Goal: Transaction & Acquisition: Purchase product/service

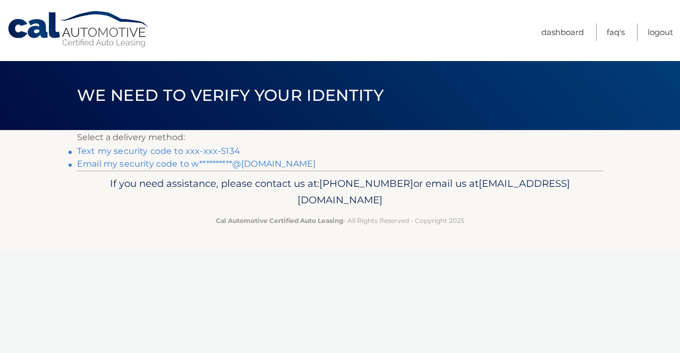
click at [253, 165] on link "**********" at bounding box center [196, 164] width 239 height 10
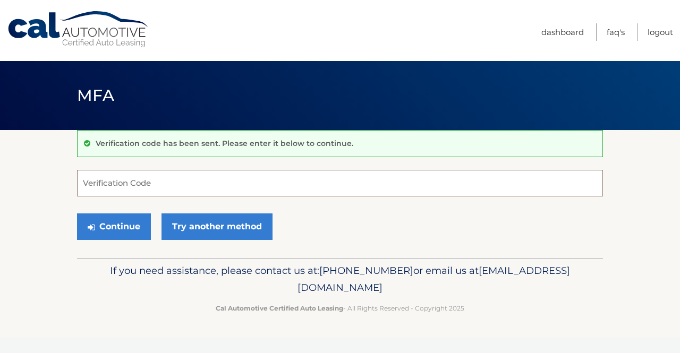
click at [163, 180] on input "Verification Code" at bounding box center [340, 183] width 526 height 27
paste input "385298"
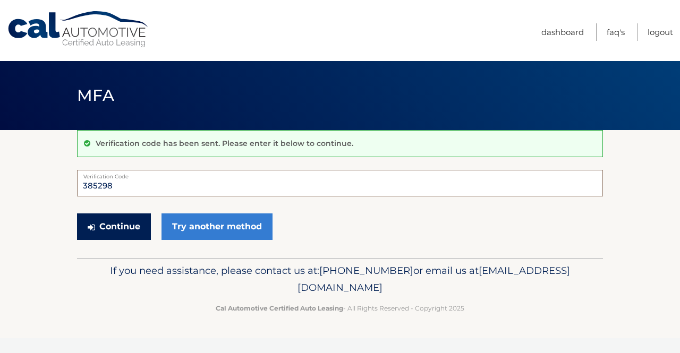
type input "385298"
click at [116, 227] on button "Continue" at bounding box center [114, 227] width 74 height 27
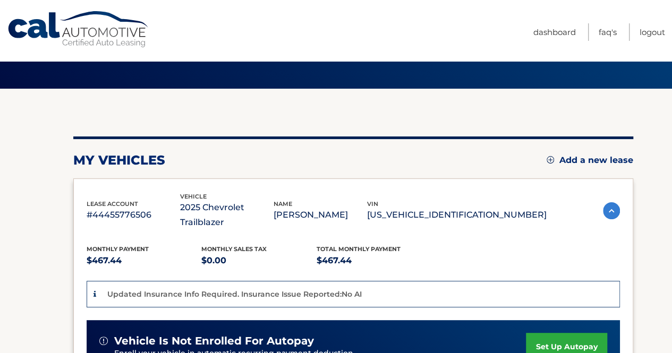
scroll to position [44, 0]
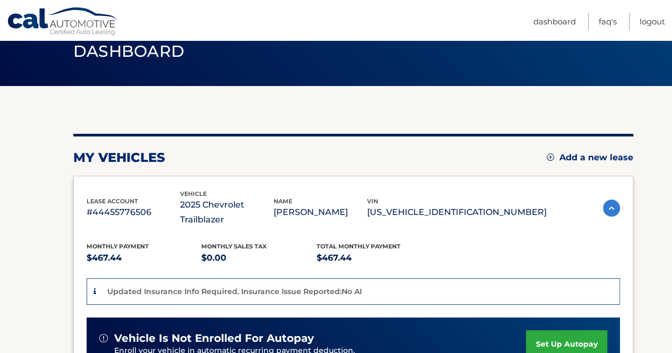
drag, startPoint x: 671, startPoint y: 66, endPoint x: 679, endPoint y: 122, distance: 56.4
click at [672, 122] on html "Cal Automotive Menu Dashboard FAQ's Logout" at bounding box center [336, 132] width 672 height 353
click at [645, 127] on section "my vehicles Add a new lease lease account #44455776506 vehicle 2025 Chevrolet T…" at bounding box center [336, 330] width 672 height 488
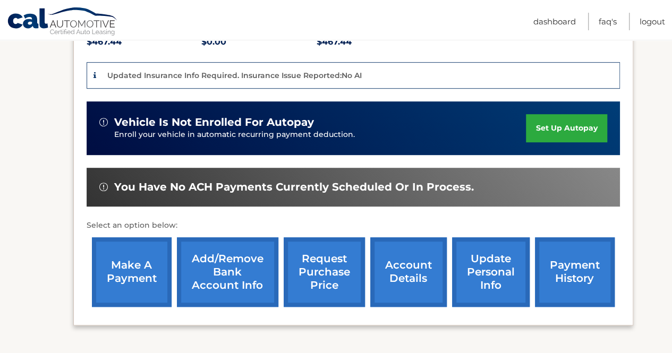
scroll to position [264, 0]
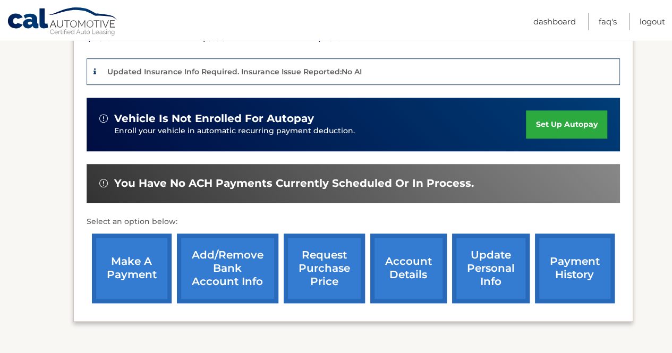
click at [131, 250] on link "make a payment" at bounding box center [132, 269] width 80 height 70
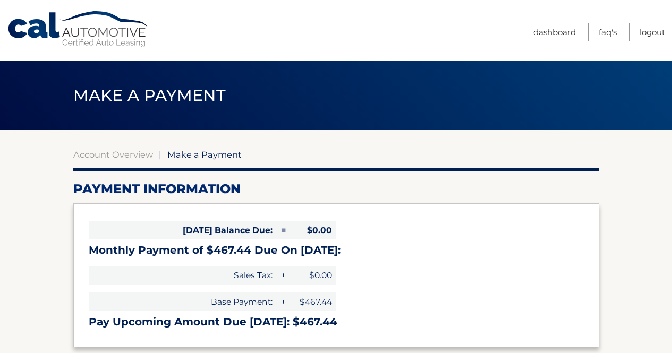
select select "MGFhYmI1ZDMtNGZhZC00Y2ZlLTkwYzktN2JjMjg1MjNkNWNl"
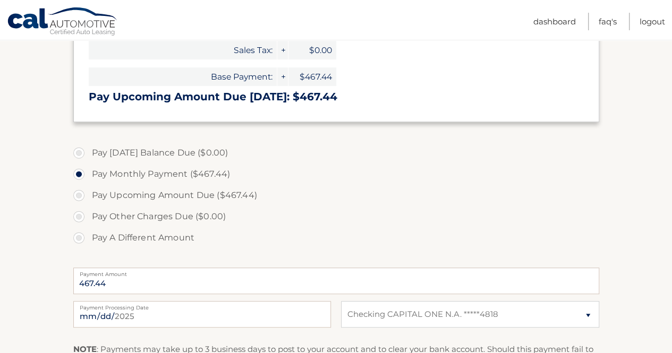
scroll to position [228, 0]
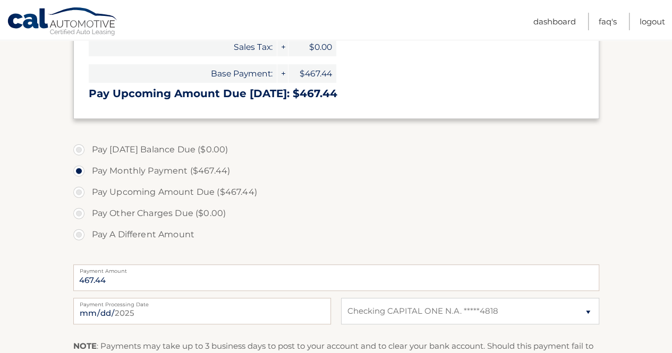
click at [80, 237] on label "Pay A Different Amount" at bounding box center [336, 234] width 526 height 21
click at [80, 237] on input "Pay A Different Amount" at bounding box center [83, 232] width 11 height 17
radio input "true"
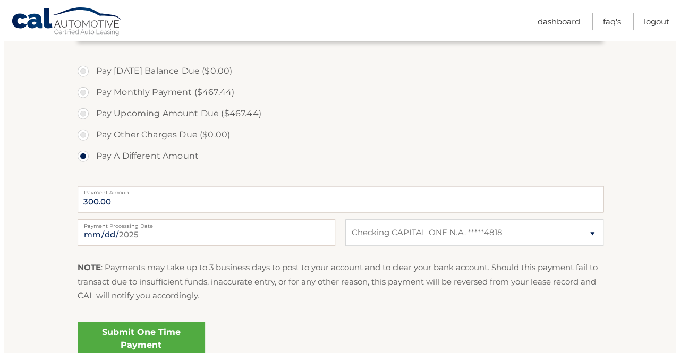
scroll to position [309, 0]
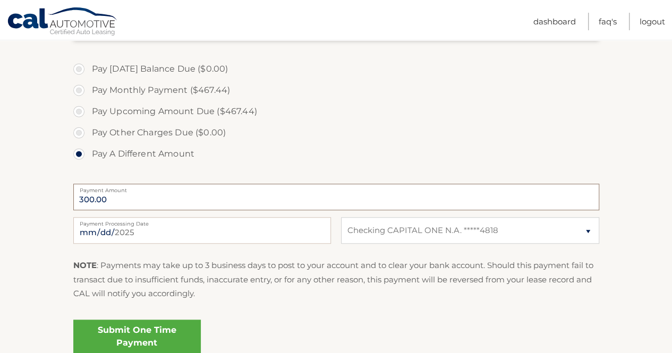
type input "300.00"
click at [142, 328] on link "Submit One Time Payment" at bounding box center [137, 337] width 128 height 34
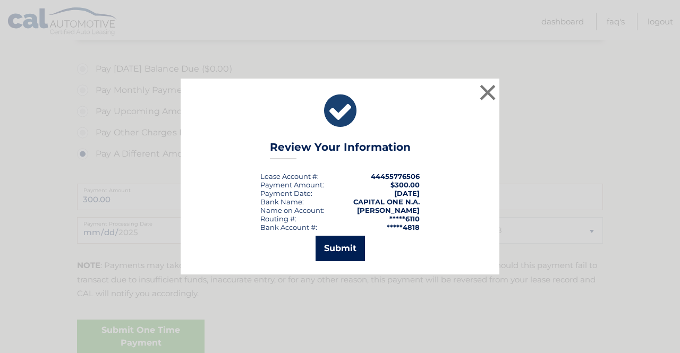
click at [344, 249] on button "Submit" at bounding box center [340, 249] width 49 height 26
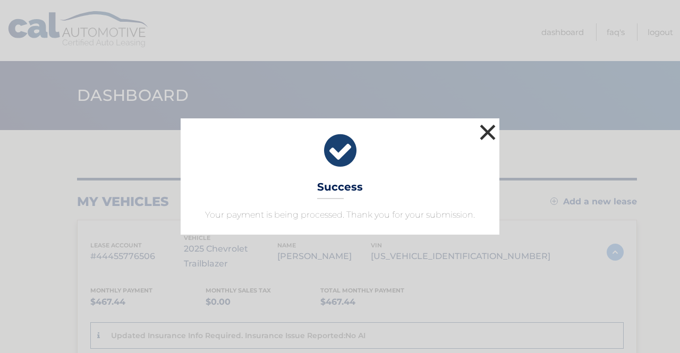
click at [487, 133] on button "×" at bounding box center [487, 132] width 21 height 21
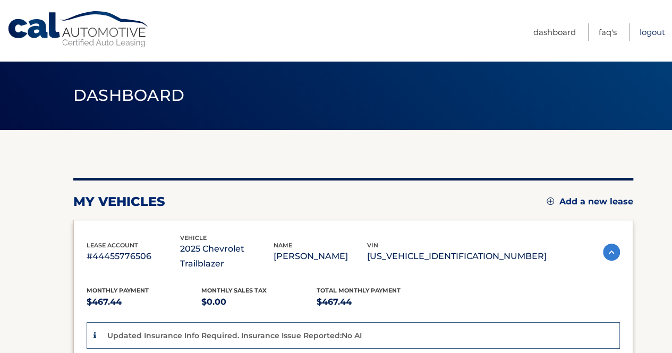
click at [644, 33] on link "Logout" at bounding box center [653, 32] width 26 height 18
